Goal: Transaction & Acquisition: Purchase product/service

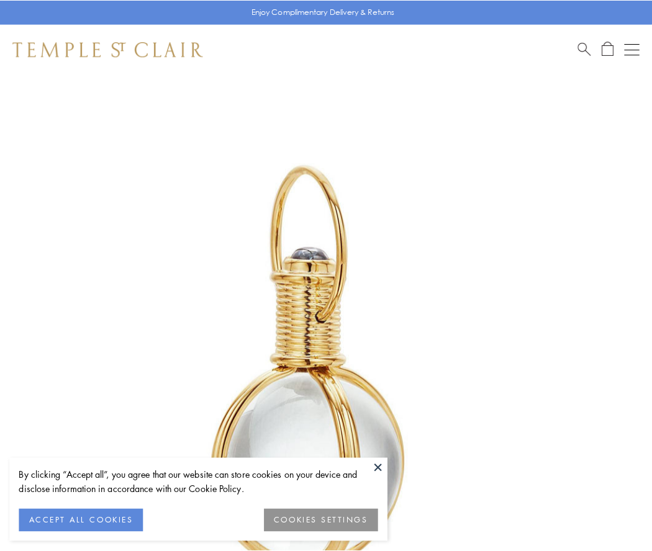
scroll to position [324, 0]
